Goal: Task Accomplishment & Management: Manage account settings

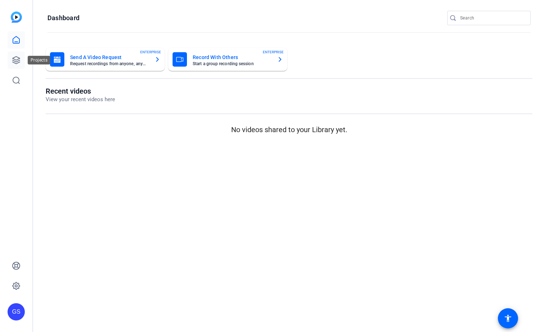
click at [13, 59] on icon at bounding box center [16, 60] width 9 height 9
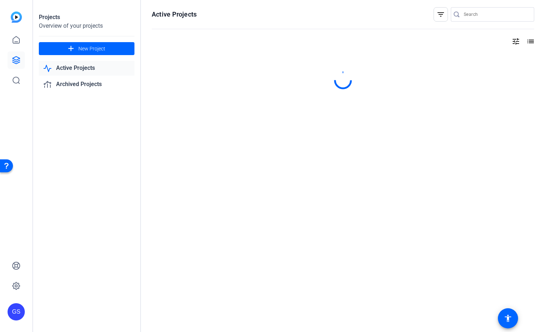
click at [73, 71] on link "Active Projects" at bounding box center [87, 68] width 96 height 15
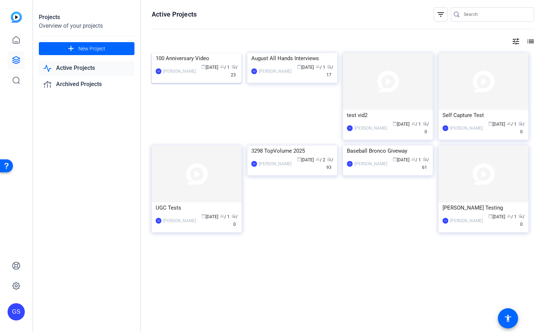
click at [177, 64] on div "100 Anniversary Video" at bounding box center [197, 58] width 82 height 11
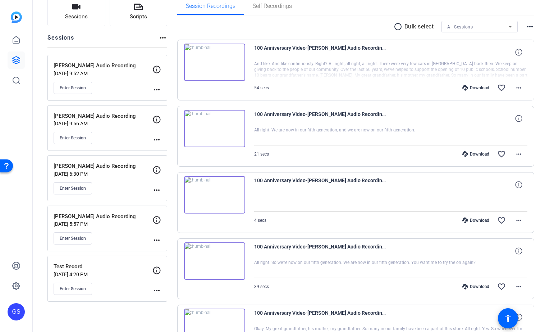
scroll to position [55, 0]
click at [157, 187] on mat-icon "more_horiz" at bounding box center [156, 189] width 9 height 9
click at [164, 197] on span "Edit Session" at bounding box center [174, 199] width 33 height 9
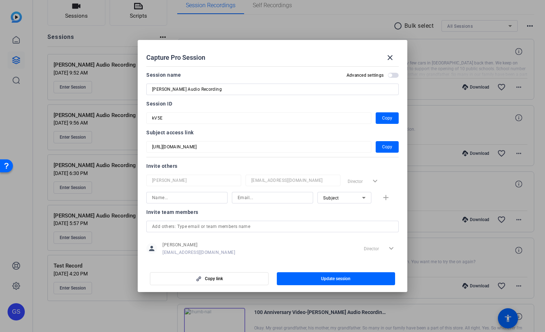
scroll to position [9, 0]
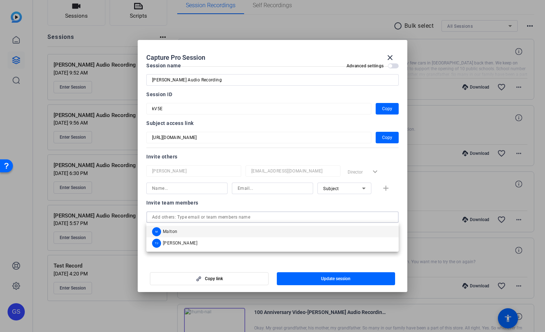
click at [178, 217] on input "text" at bounding box center [272, 217] width 241 height 9
click at [162, 188] on input at bounding box center [187, 188] width 70 height 9
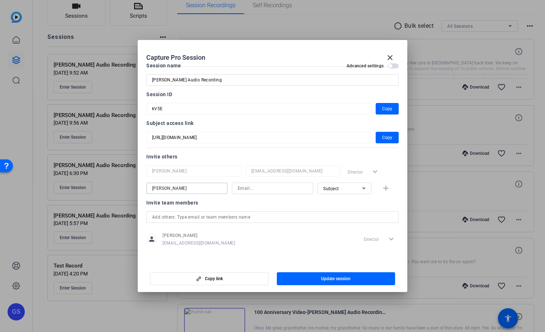
type input "[PERSON_NAME]"
type input "[EMAIL_ADDRESS][DOMAIN_NAME]"
click at [343, 184] on div "Subject" at bounding box center [342, 188] width 39 height 9
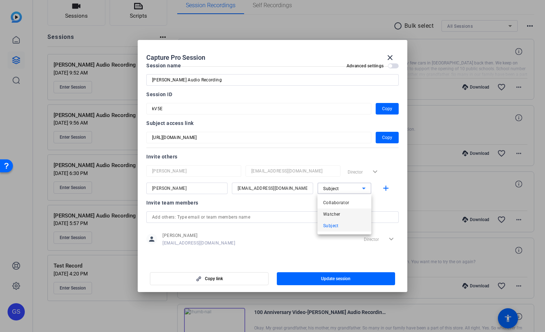
click at [332, 211] on span "Watcher" at bounding box center [331, 214] width 17 height 9
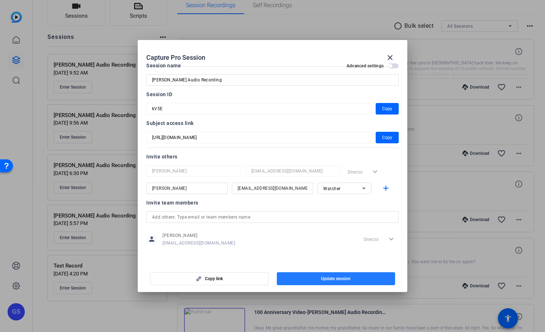
click at [336, 276] on span "Update session" at bounding box center [335, 278] width 29 height 6
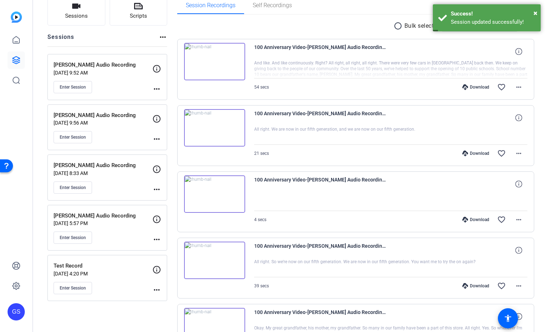
click at [104, 163] on p "[PERSON_NAME] Audio Recording" at bounding box center [103, 165] width 99 height 8
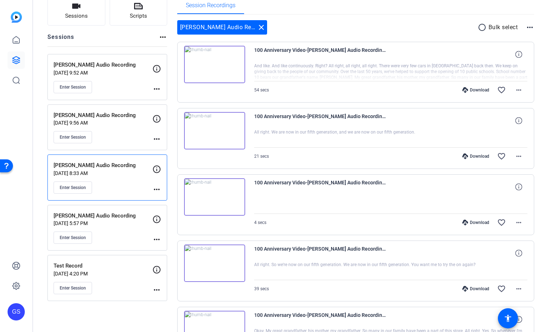
scroll to position [33, 0]
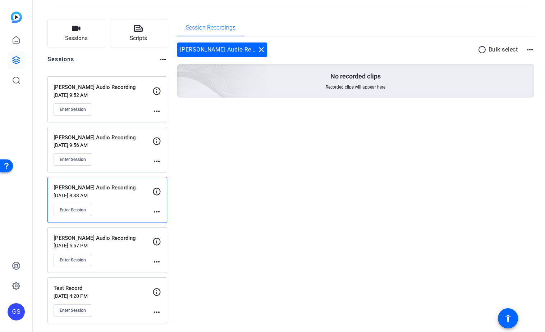
click at [531, 49] on mat-icon "more_horiz" at bounding box center [530, 49] width 9 height 9
click at [368, 42] on div at bounding box center [272, 166] width 545 height 332
click at [16, 58] on icon at bounding box center [16, 60] width 9 height 9
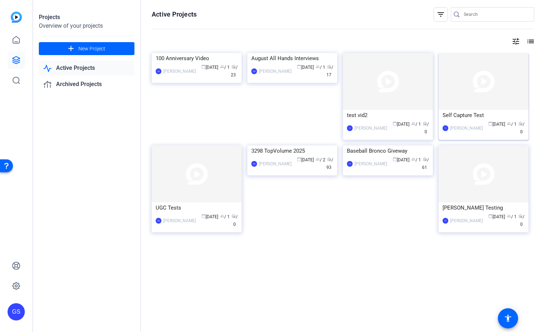
click at [471, 114] on div "Self Capture Test" at bounding box center [484, 115] width 82 height 11
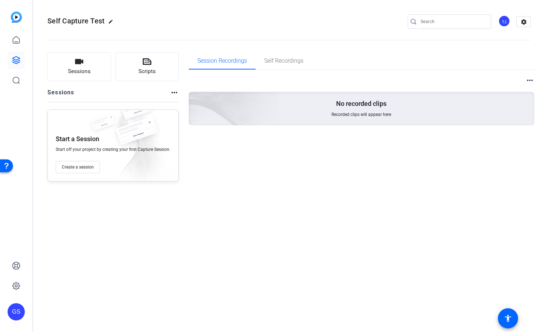
click at [172, 94] on mat-icon "more_horiz" at bounding box center [174, 92] width 9 height 9
click at [187, 214] on div at bounding box center [272, 166] width 545 height 332
click at [532, 79] on mat-icon "more_horiz" at bounding box center [530, 80] width 9 height 9
click at [523, 20] on div at bounding box center [272, 166] width 545 height 332
click at [523, 20] on mat-icon "settings" at bounding box center [524, 22] width 14 height 11
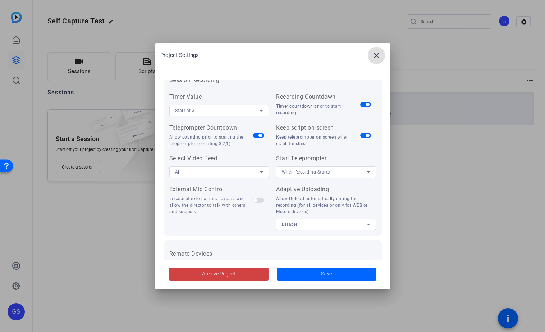
scroll to position [149, 0]
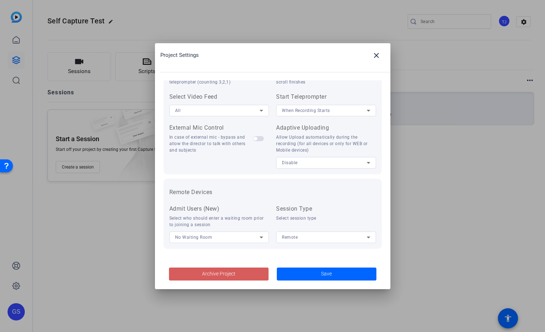
click at [213, 273] on span "Archive Project" at bounding box center [218, 274] width 33 height 8
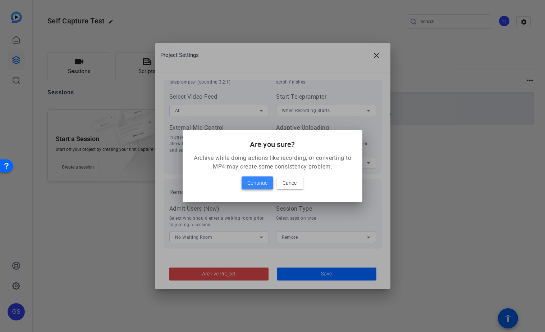
click at [252, 181] on span "Continue" at bounding box center [257, 182] width 20 height 9
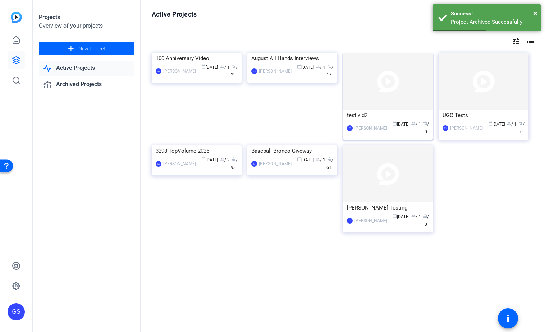
click at [362, 114] on div "test vid2" at bounding box center [388, 115] width 82 height 11
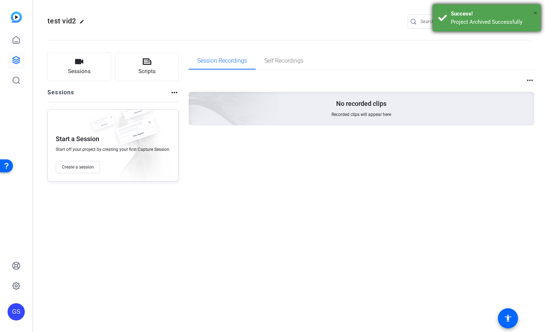
click at [536, 9] on span "×" at bounding box center [536, 13] width 4 height 9
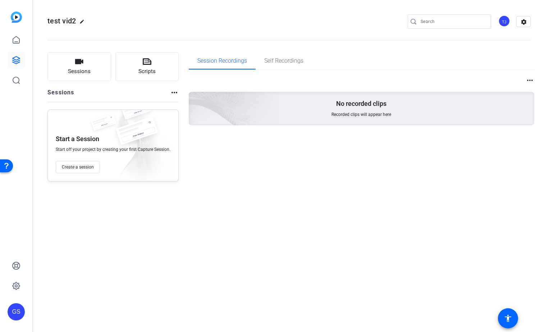
click at [528, 81] on mat-icon "more_horiz" at bounding box center [530, 80] width 9 height 9
click at [524, 24] on div at bounding box center [272, 166] width 545 height 332
click at [523, 23] on mat-icon "settings" at bounding box center [524, 22] width 14 height 11
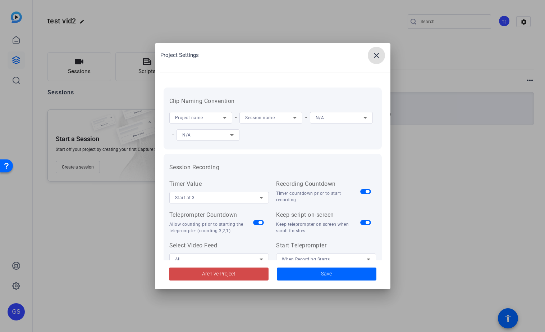
click at [222, 271] on span "Archive Project" at bounding box center [218, 274] width 33 height 8
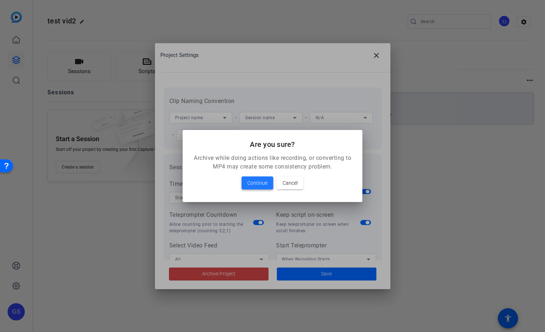
click at [252, 183] on span "Continue" at bounding box center [257, 182] width 20 height 9
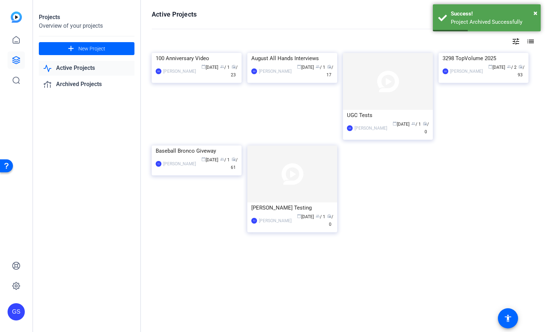
click at [374, 117] on div "UGC Tests" at bounding box center [388, 115] width 82 height 11
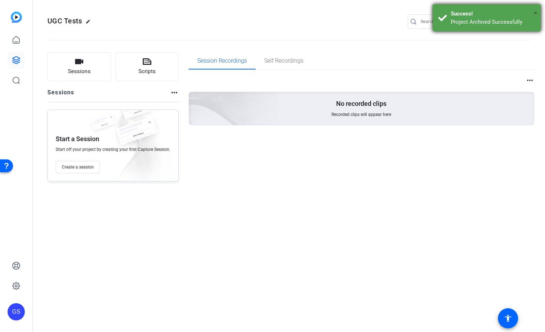
click at [536, 12] on span "×" at bounding box center [536, 13] width 4 height 9
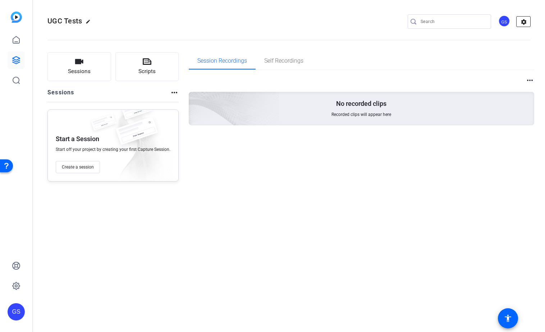
click at [525, 19] on mat-icon "settings" at bounding box center [524, 22] width 14 height 11
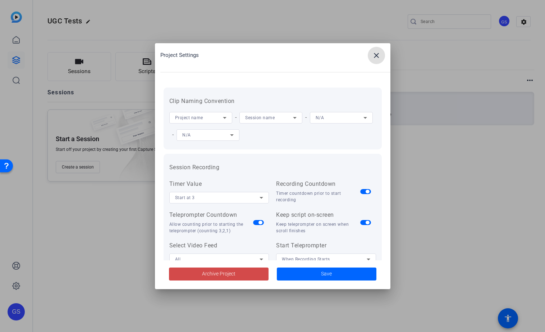
click at [208, 273] on span "Archive Project" at bounding box center [218, 274] width 33 height 8
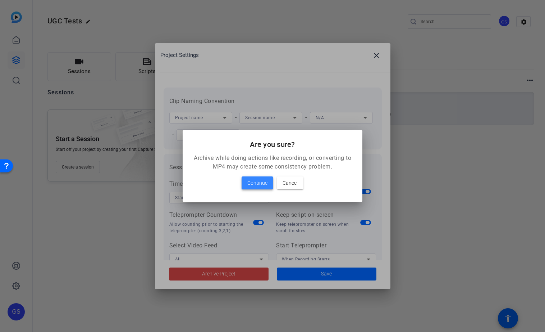
click at [251, 180] on span "Continue" at bounding box center [257, 182] width 20 height 9
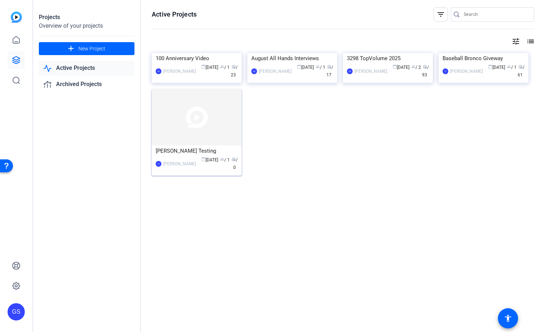
click at [172, 156] on div "[PERSON_NAME] Testing" at bounding box center [197, 150] width 82 height 11
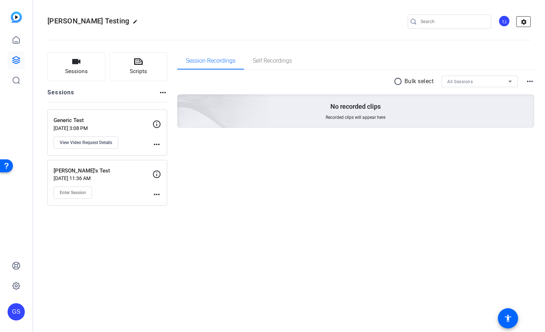
click at [521, 23] on mat-icon "settings" at bounding box center [524, 22] width 14 height 11
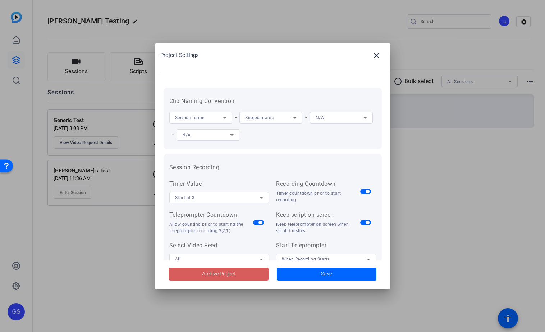
click at [218, 272] on span "Archive Project" at bounding box center [218, 274] width 33 height 8
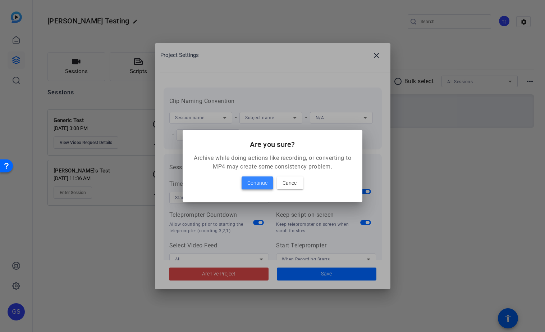
click at [255, 185] on span "Continue" at bounding box center [257, 182] width 20 height 9
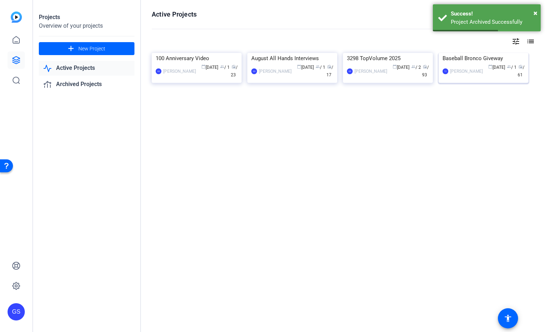
click at [468, 64] on div "Baseball Bronco Giveway" at bounding box center [484, 58] width 82 height 11
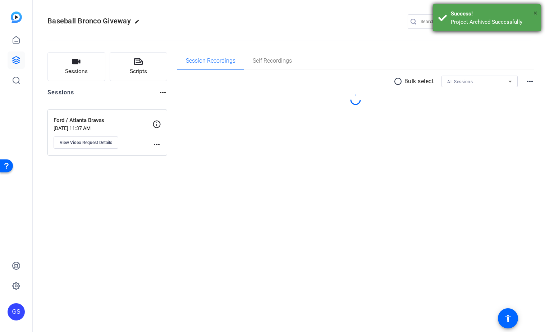
click at [535, 12] on span "×" at bounding box center [536, 13] width 4 height 9
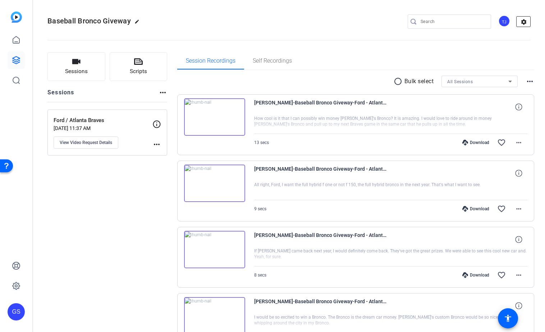
click at [527, 23] on mat-icon "settings" at bounding box center [524, 22] width 14 height 11
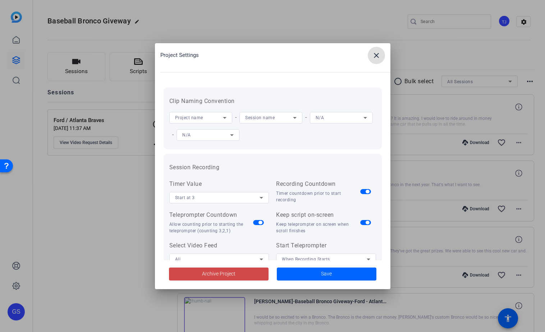
click at [226, 272] on span "Archive Project" at bounding box center [218, 274] width 33 height 8
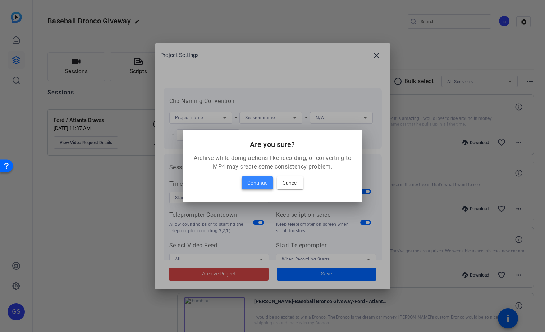
click at [249, 181] on span "Continue" at bounding box center [257, 182] width 20 height 9
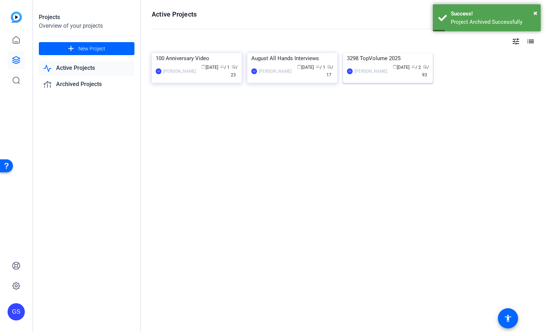
click at [370, 64] on div "3298 TopVolume 2025" at bounding box center [388, 58] width 82 height 11
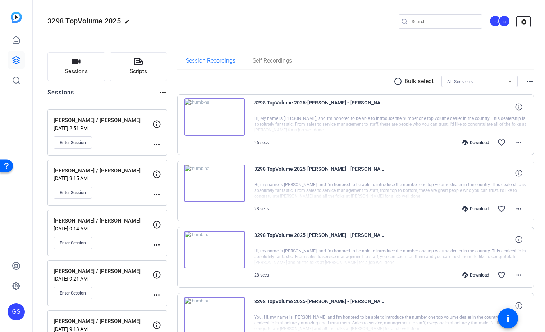
click at [526, 20] on mat-icon "settings" at bounding box center [524, 22] width 14 height 11
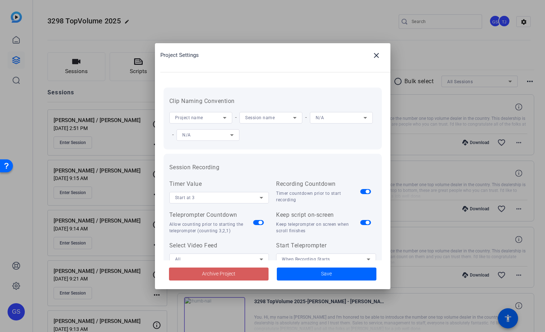
click at [223, 270] on span "Archive Project" at bounding box center [218, 274] width 33 height 8
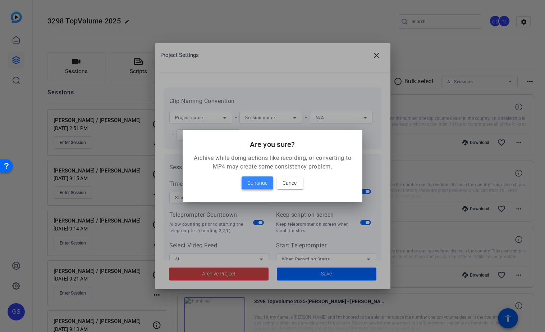
click at [259, 179] on span "Continue" at bounding box center [257, 182] width 20 height 9
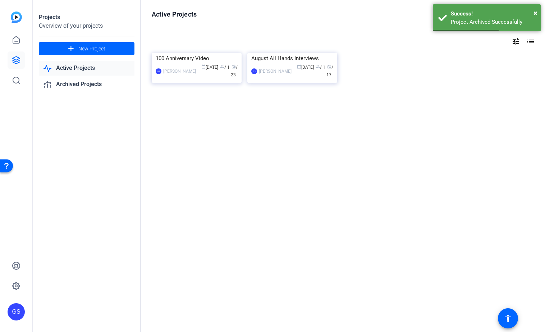
click at [70, 70] on link "Active Projects" at bounding box center [87, 68] width 96 height 15
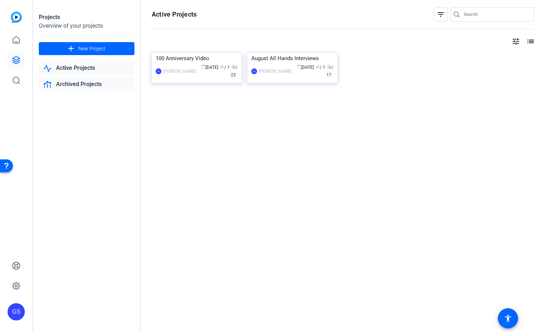
click at [65, 84] on link "Archived Projects" at bounding box center [87, 84] width 96 height 15
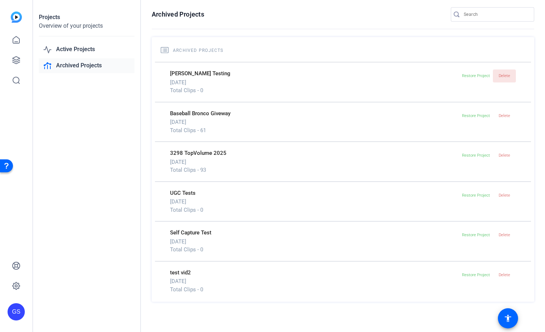
click at [506, 74] on span "Delete" at bounding box center [505, 75] width 12 height 5
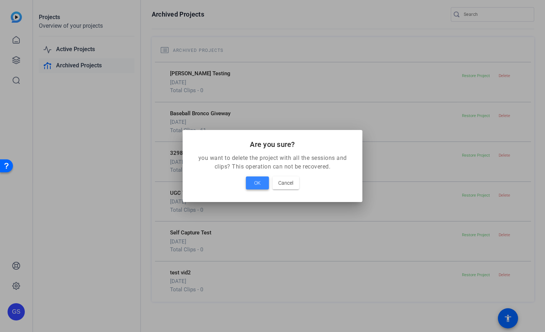
click at [254, 185] on span at bounding box center [257, 182] width 23 height 17
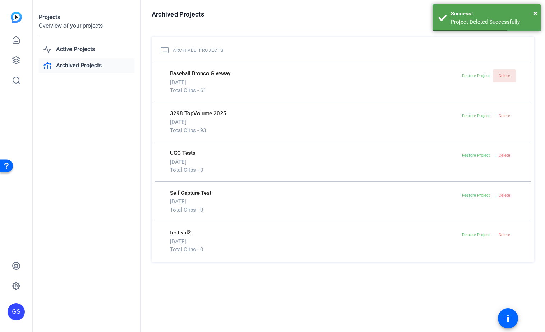
click at [502, 77] on span "Delete" at bounding box center [505, 75] width 12 height 5
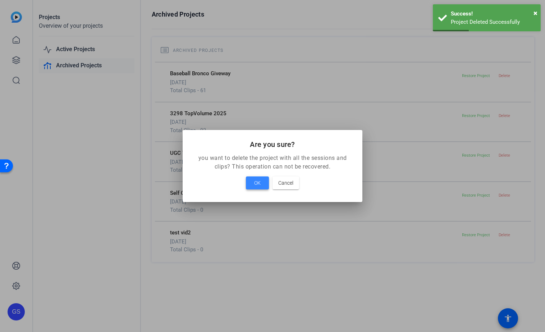
click at [253, 184] on span at bounding box center [257, 182] width 23 height 17
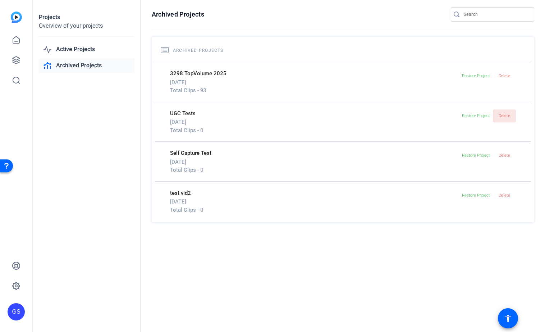
click at [504, 114] on span "Delete" at bounding box center [505, 115] width 12 height 5
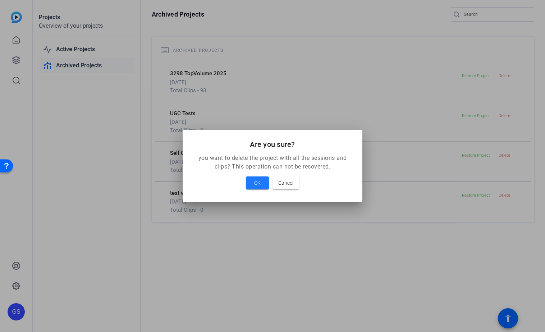
click at [246, 176] on button "OK" at bounding box center [257, 182] width 23 height 13
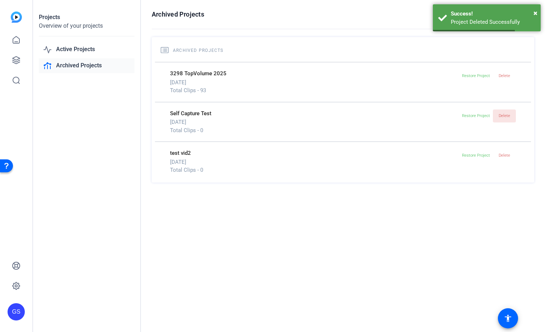
click at [503, 114] on span "Delete" at bounding box center [505, 115] width 12 height 5
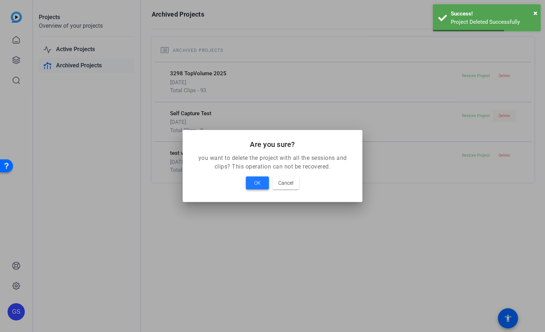
click at [246, 176] on button "OK" at bounding box center [257, 182] width 23 height 13
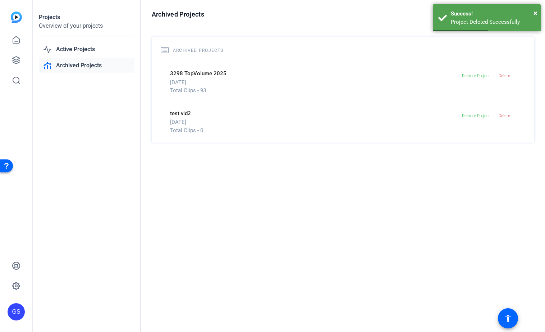
click at [503, 114] on span "Delete" at bounding box center [505, 115] width 12 height 5
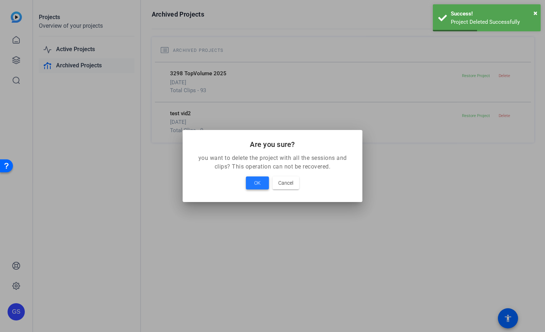
click at [246, 176] on button "OK" at bounding box center [257, 182] width 23 height 13
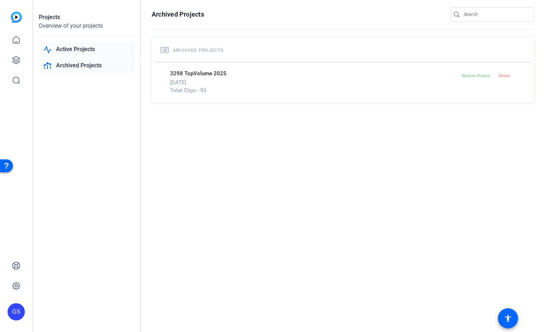
click at [77, 49] on link "Active Projects" at bounding box center [87, 49] width 96 height 15
